Goal: Transaction & Acquisition: Purchase product/service

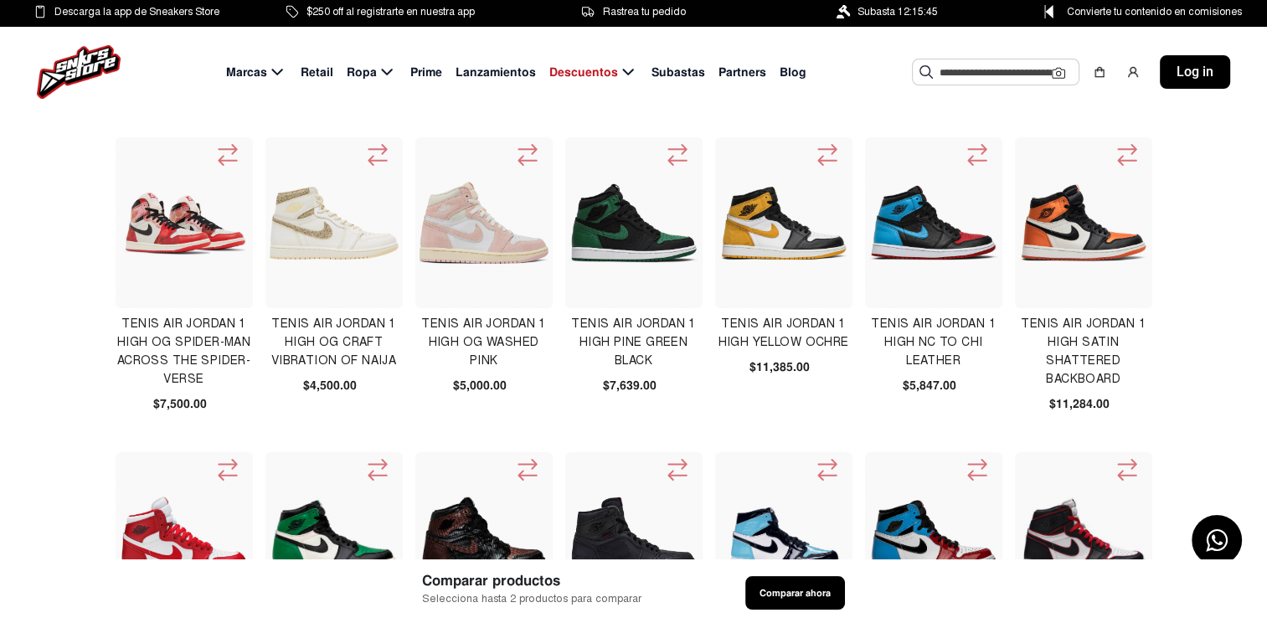
click at [319, 74] on span "Retail" at bounding box center [317, 73] width 33 height 18
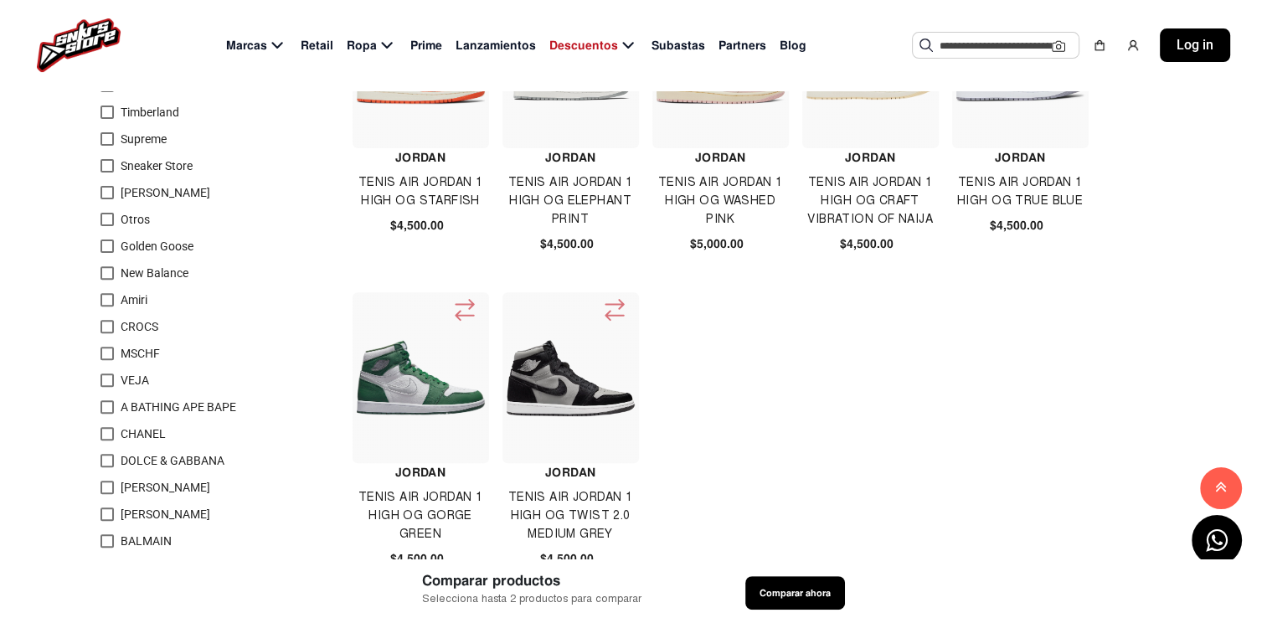
scroll to position [616, 0]
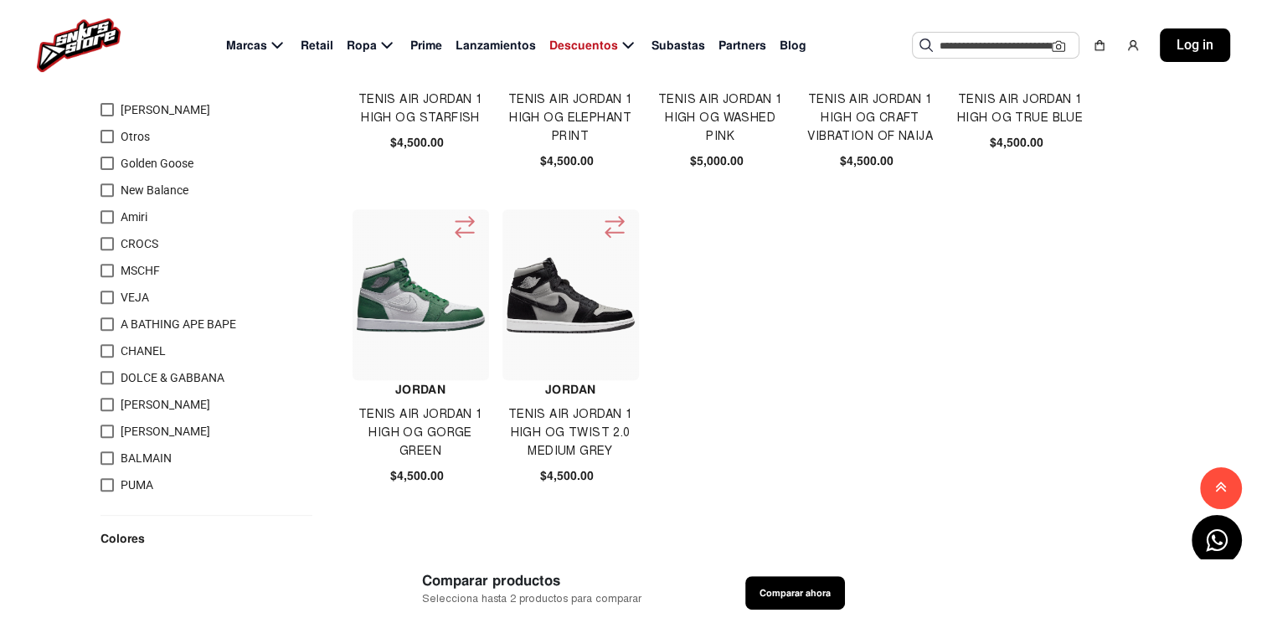
click at [479, 47] on span "Lanzamientos" at bounding box center [496, 46] width 80 height 18
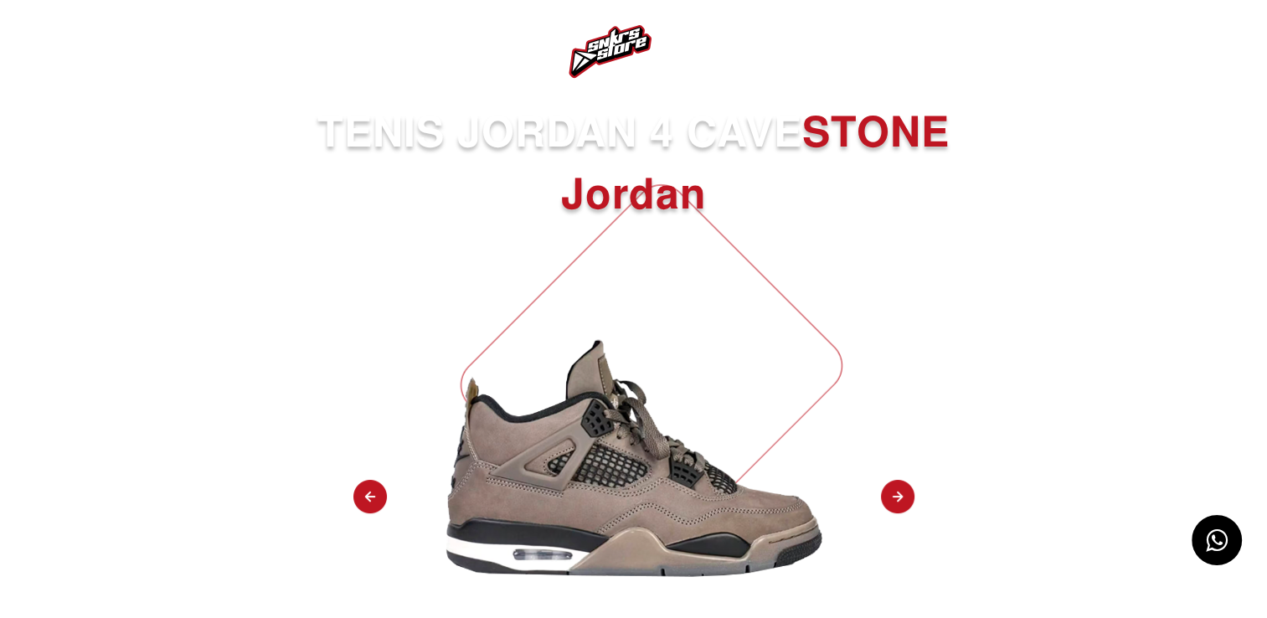
click at [901, 507] on img at bounding box center [897, 497] width 33 height 35
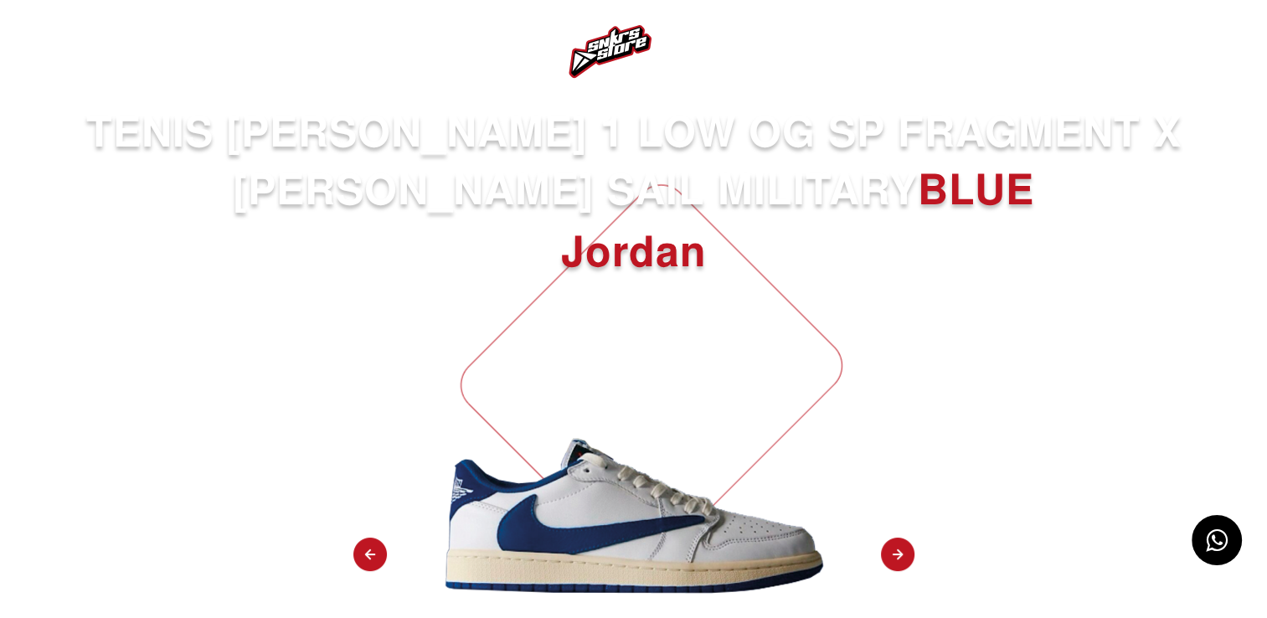
click at [901, 507] on div "TENIS [PERSON_NAME] 1 LOW OG SP FRAGMENT X [PERSON_NAME] SAIL MILITARY BLUE [PE…" at bounding box center [633, 629] width 1267 height 1050
click at [899, 538] on img at bounding box center [897, 555] width 33 height 35
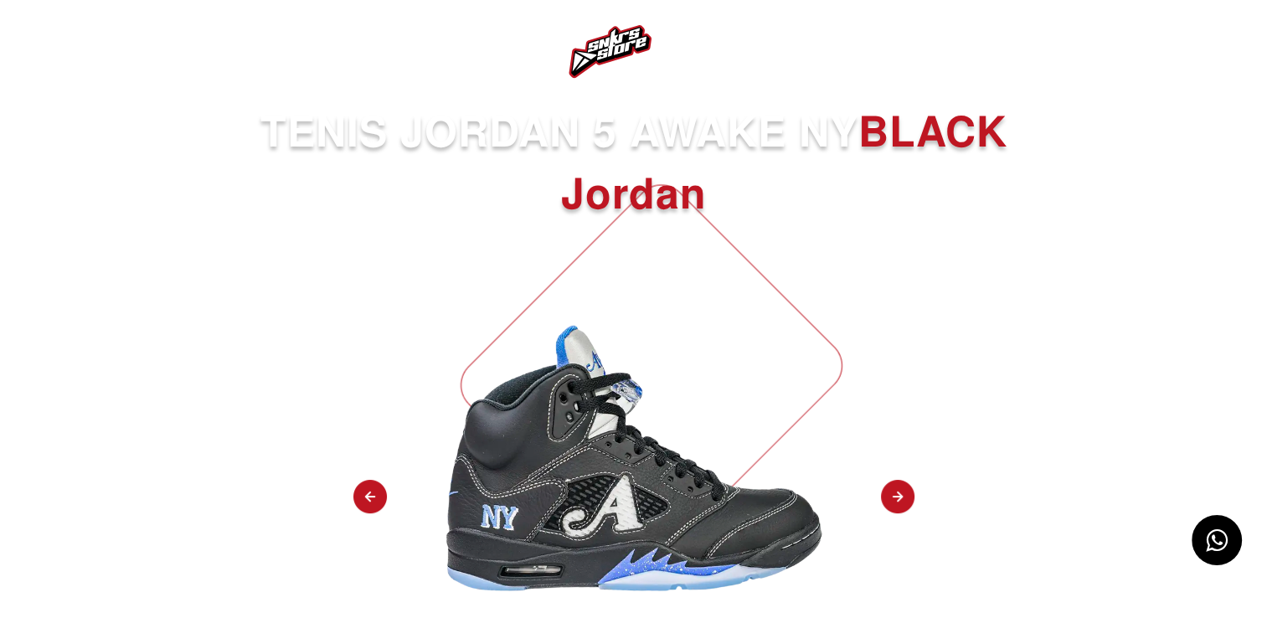
click at [899, 503] on img at bounding box center [897, 497] width 33 height 35
click at [898, 501] on img at bounding box center [897, 497] width 33 height 35
select select "**"
